Goal: Find specific fact: Find specific fact

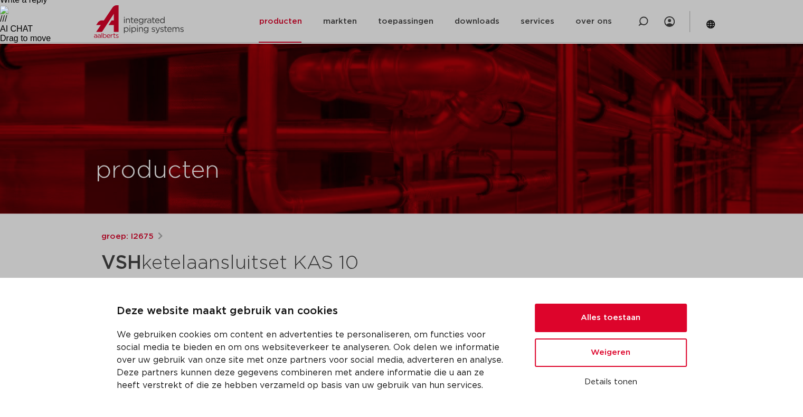
scroll to position [422, 0]
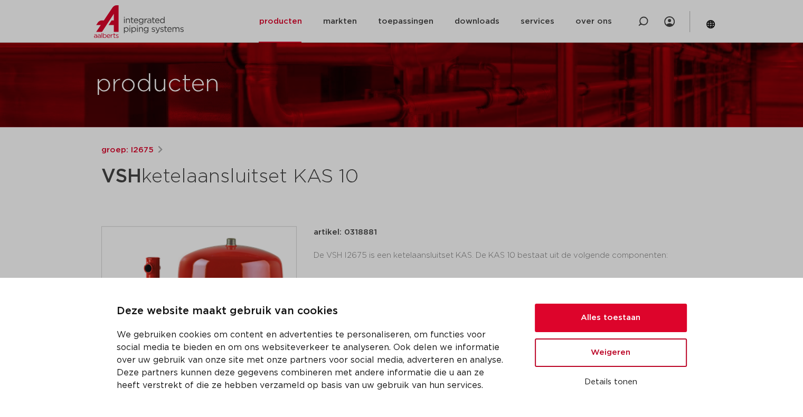
click at [574, 350] on button "Weigeren" at bounding box center [611, 353] width 152 height 28
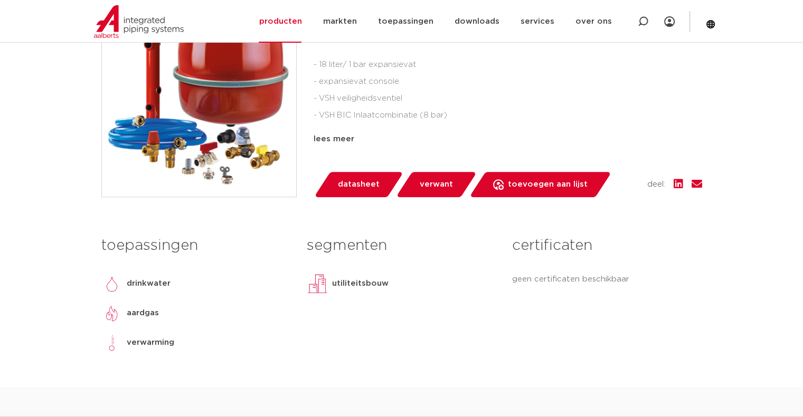
scroll to position [739, 0]
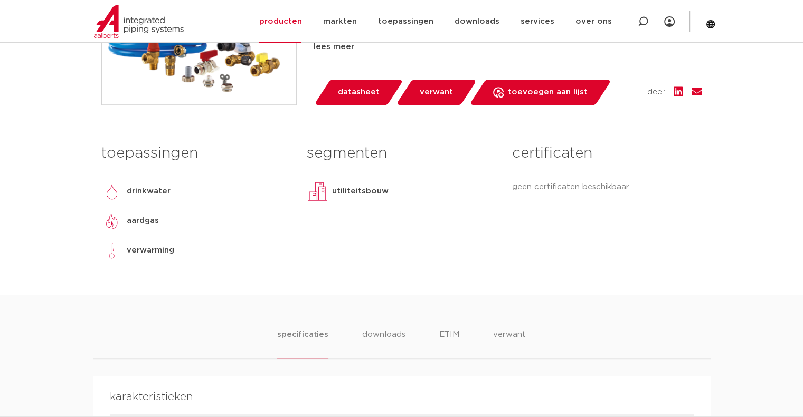
copy p "74122000"
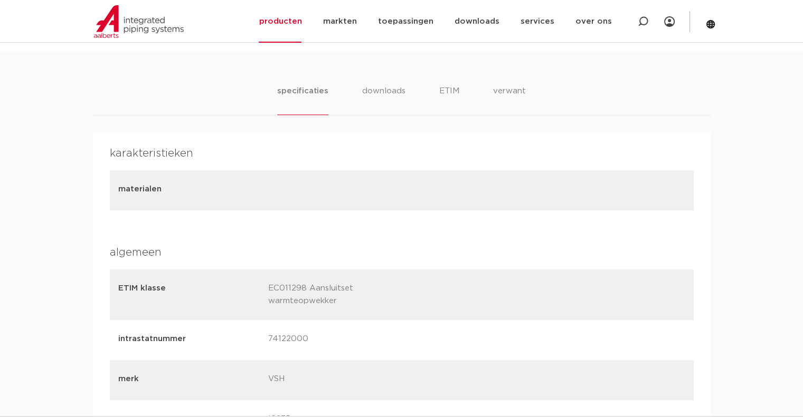
scroll to position [950, 0]
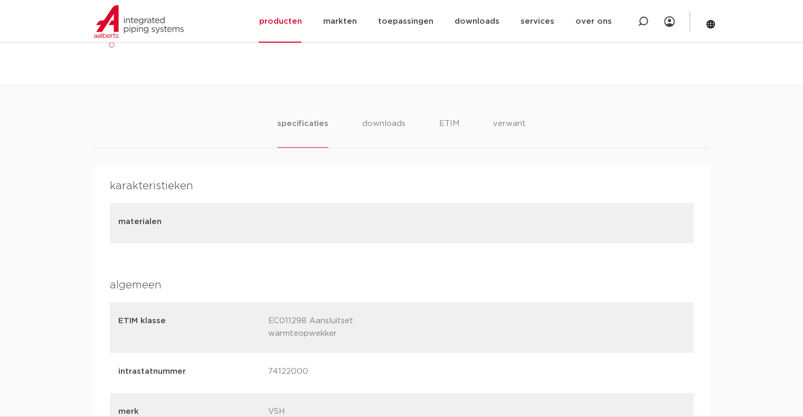
copy p "08711985253634"
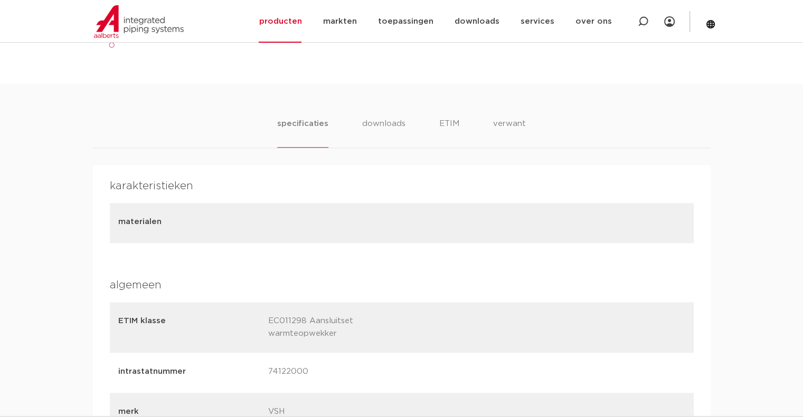
copy p "08711985253634"
